Goal: Information Seeking & Learning: Learn about a topic

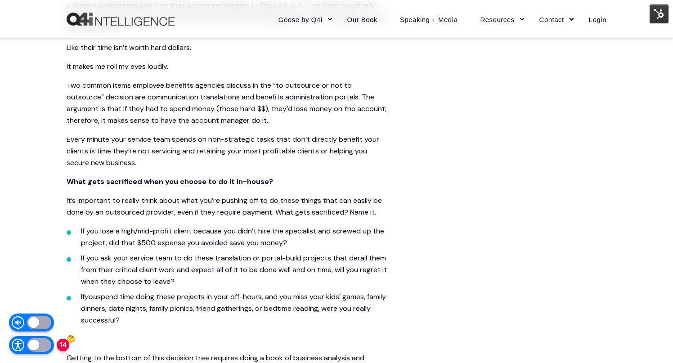
scroll to position [318, 0]
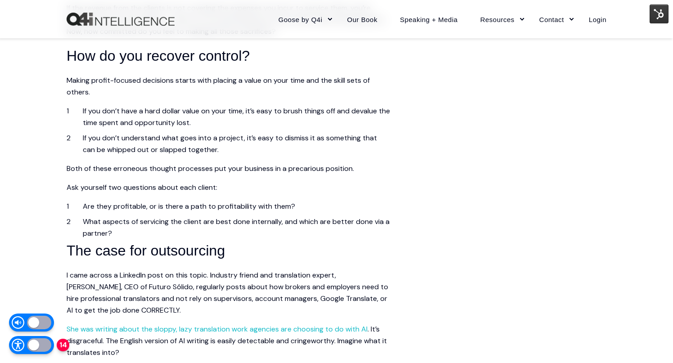
scroll to position [822, 0]
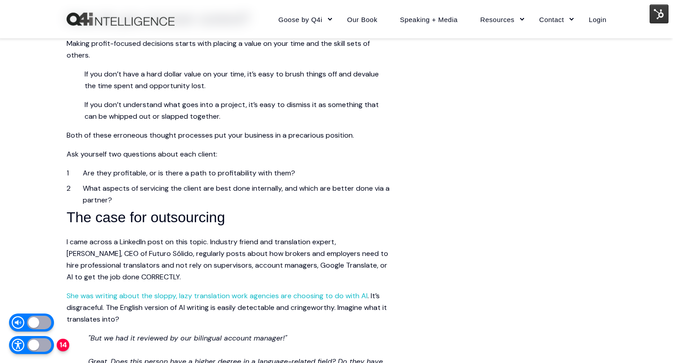
scroll to position [864, 0]
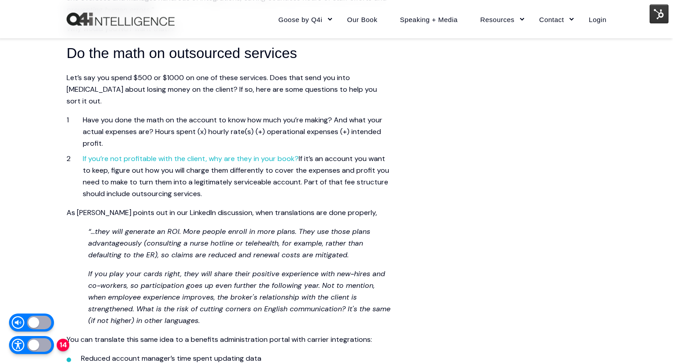
scroll to position [1458, 0]
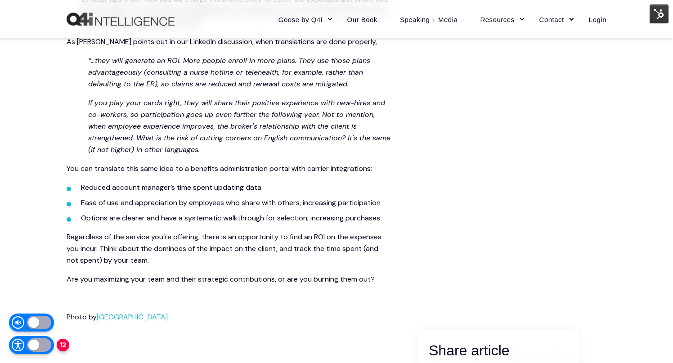
scroll to position [1629, 0]
